Goal: Transaction & Acquisition: Purchase product/service

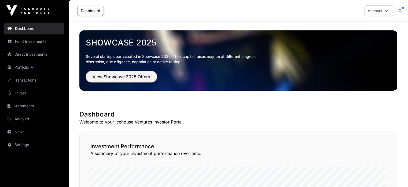
click at [128, 74] on span "View Showcase 2025 Offers" at bounding box center [122, 76] width 58 height 6
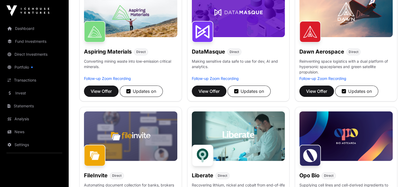
scroll to position [107, 0]
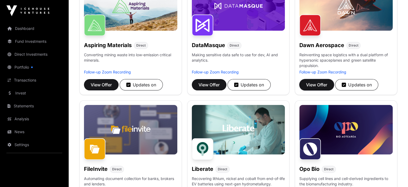
click at [320, 88] on span "View Offer" at bounding box center [316, 84] width 21 height 6
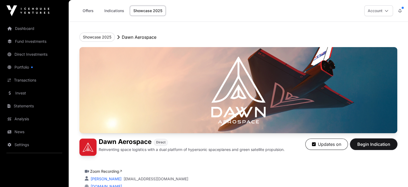
click at [379, 147] on span "Begin Indication" at bounding box center [374, 144] width 34 height 6
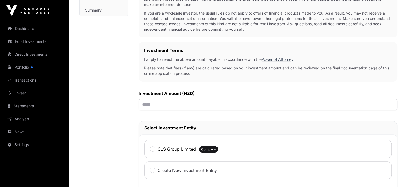
scroll to position [161, 0]
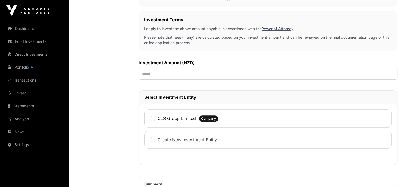
click at [208, 66] on div "Investment Amount (NZD)" at bounding box center [268, 69] width 259 height 20
click at [210, 70] on input "text" at bounding box center [268, 74] width 259 height 12
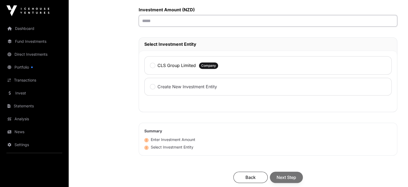
scroll to position [146, 0]
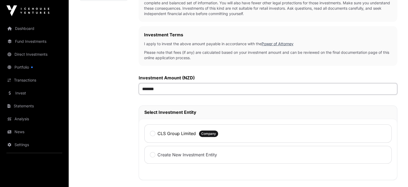
type input "********"
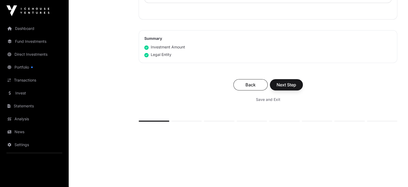
scroll to position [307, 0]
click at [295, 82] on span "Next Step" at bounding box center [287, 84] width 20 height 6
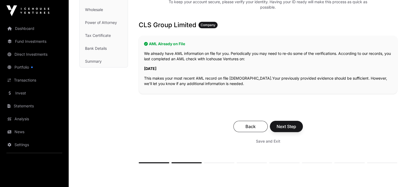
scroll to position [81, 0]
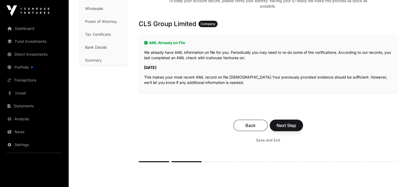
click at [288, 125] on span "Next Step" at bounding box center [287, 125] width 20 height 6
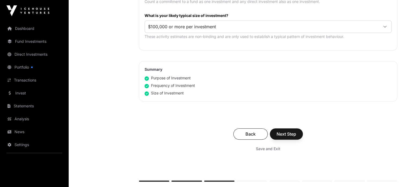
scroll to position [322, 0]
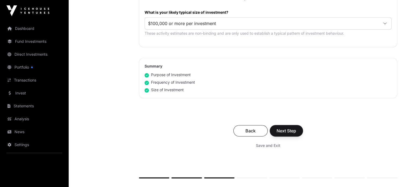
click at [292, 129] on span "Next Step" at bounding box center [287, 130] width 20 height 6
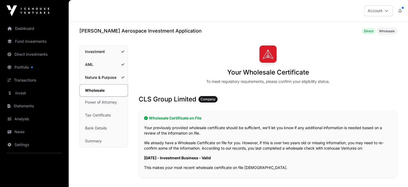
scroll to position [126, 0]
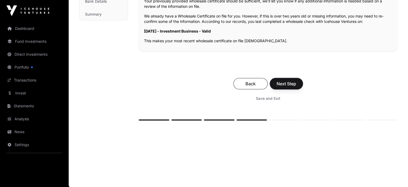
click at [287, 82] on span "Next Step" at bounding box center [287, 83] width 20 height 6
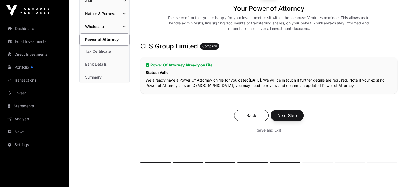
scroll to position [81, 0]
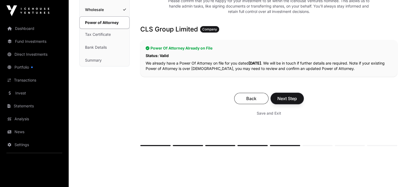
click at [295, 97] on span "Next Step" at bounding box center [288, 98] width 20 height 6
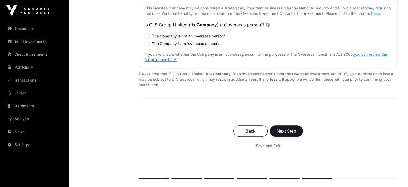
scroll to position [161, 0]
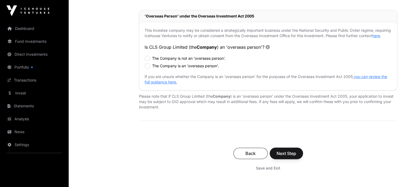
click at [292, 156] on span "Next Step" at bounding box center [287, 153] width 20 height 6
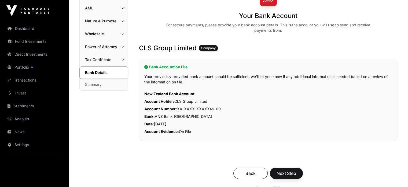
scroll to position [81, 0]
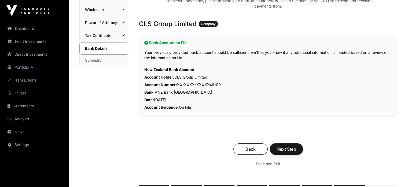
click at [286, 149] on span "Next Step" at bounding box center [287, 149] width 20 height 6
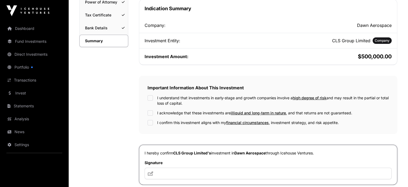
scroll to position [107, 0]
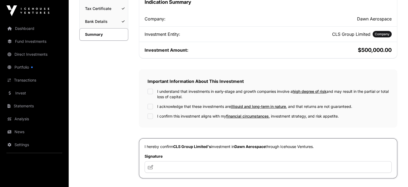
drag, startPoint x: 120, startPoint y: 81, endPoint x: 349, endPoint y: 111, distance: 230.7
click at [120, 81] on div "Summary Investment AML Nature & Purpose Wholesale Power of Attorney Tax Certifi…" at bounding box center [103, 96] width 49 height 317
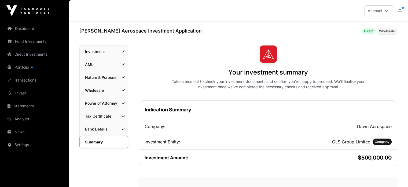
scroll to position [215, 0]
